Goal: Task Accomplishment & Management: Manage account settings

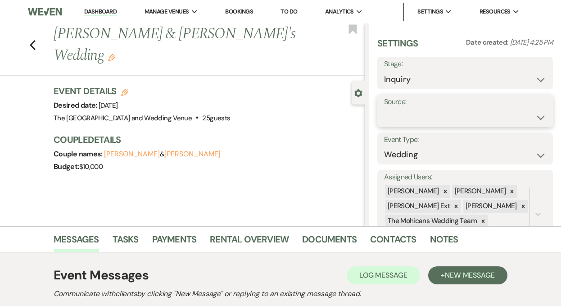
click at [420, 116] on select "Weven Venue Website Instagram Facebook Pinterest Google The Knot Wedding Wire H…" at bounding box center [465, 117] width 162 height 18
select select "5"
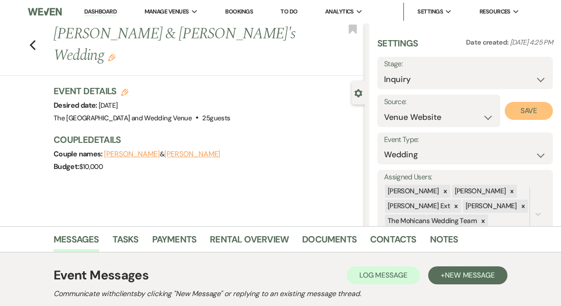
click at [516, 113] on button "Save" at bounding box center [529, 111] width 48 height 18
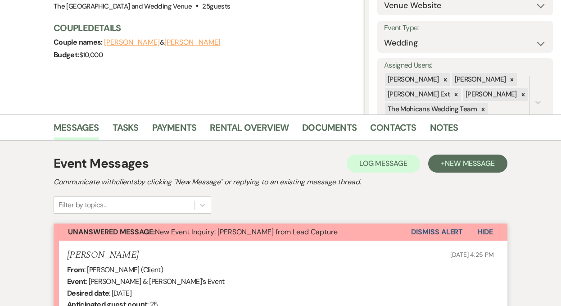
scroll to position [142, 0]
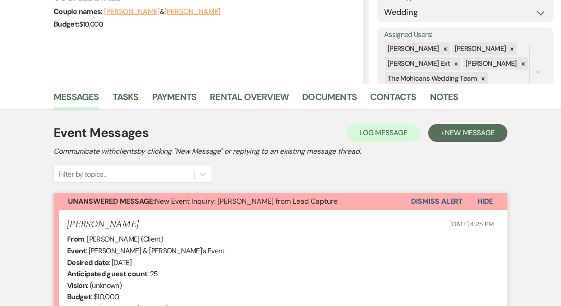
click at [435, 200] on button "Dismiss Alert" at bounding box center [437, 201] width 52 height 17
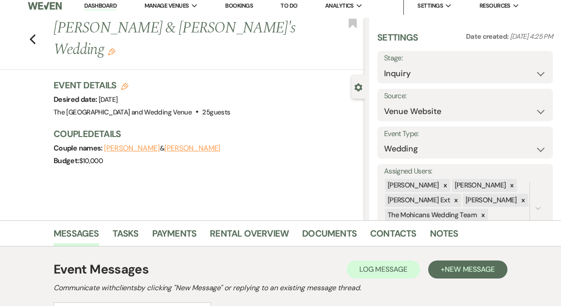
scroll to position [0, 0]
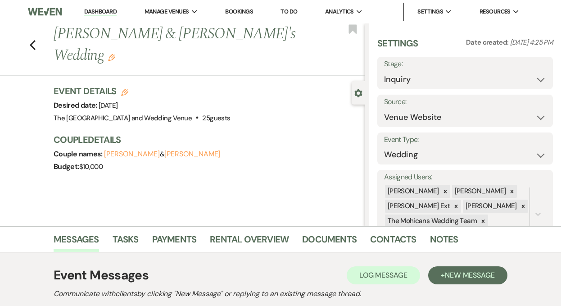
click at [92, 12] on link "Dashboard" at bounding box center [100, 12] width 32 height 9
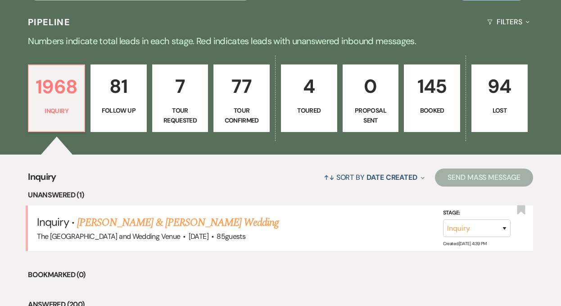
scroll to position [223, 0]
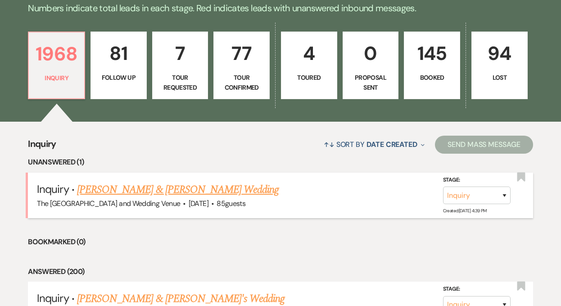
click at [180, 190] on link "[PERSON_NAME] & [PERSON_NAME] Wedding" at bounding box center [178, 189] width 202 height 16
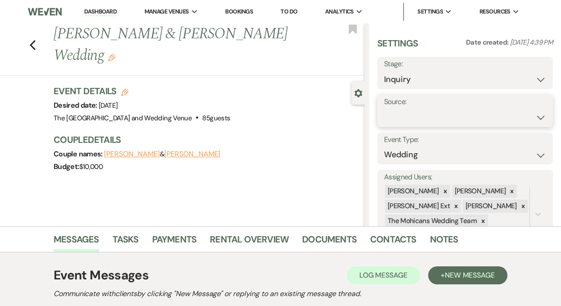
click at [446, 115] on select "Weven Venue Website Instagram Facebook Pinterest Google The Knot Wedding Wire H…" at bounding box center [465, 117] width 162 height 18
select select "5"
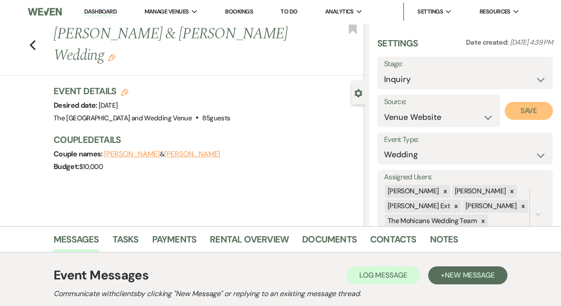
click at [538, 110] on button "Save" at bounding box center [529, 111] width 48 height 18
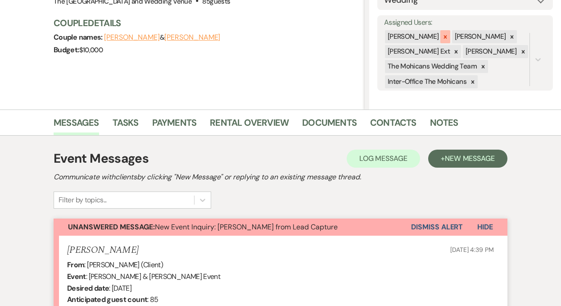
scroll to position [144, 0]
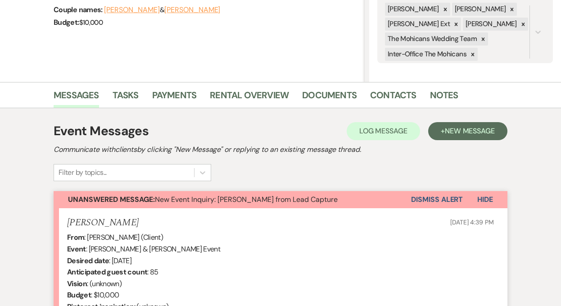
click at [426, 202] on button "Dismiss Alert" at bounding box center [437, 199] width 52 height 17
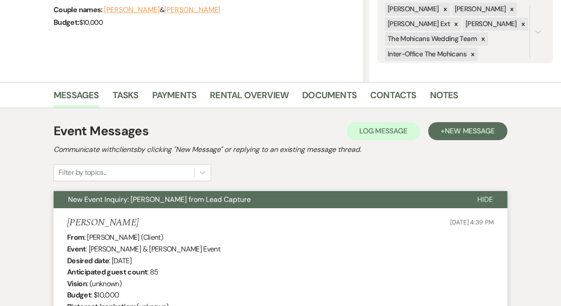
scroll to position [0, 0]
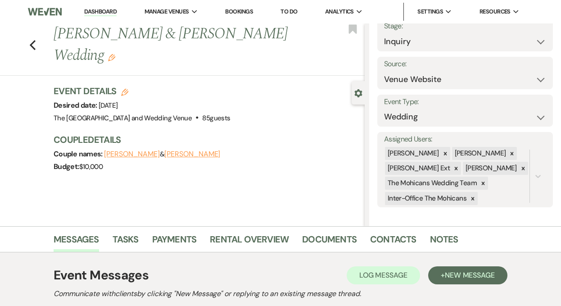
click at [106, 9] on link "Dashboard" at bounding box center [100, 12] width 32 height 9
